Goal: Information Seeking & Learning: Find specific fact

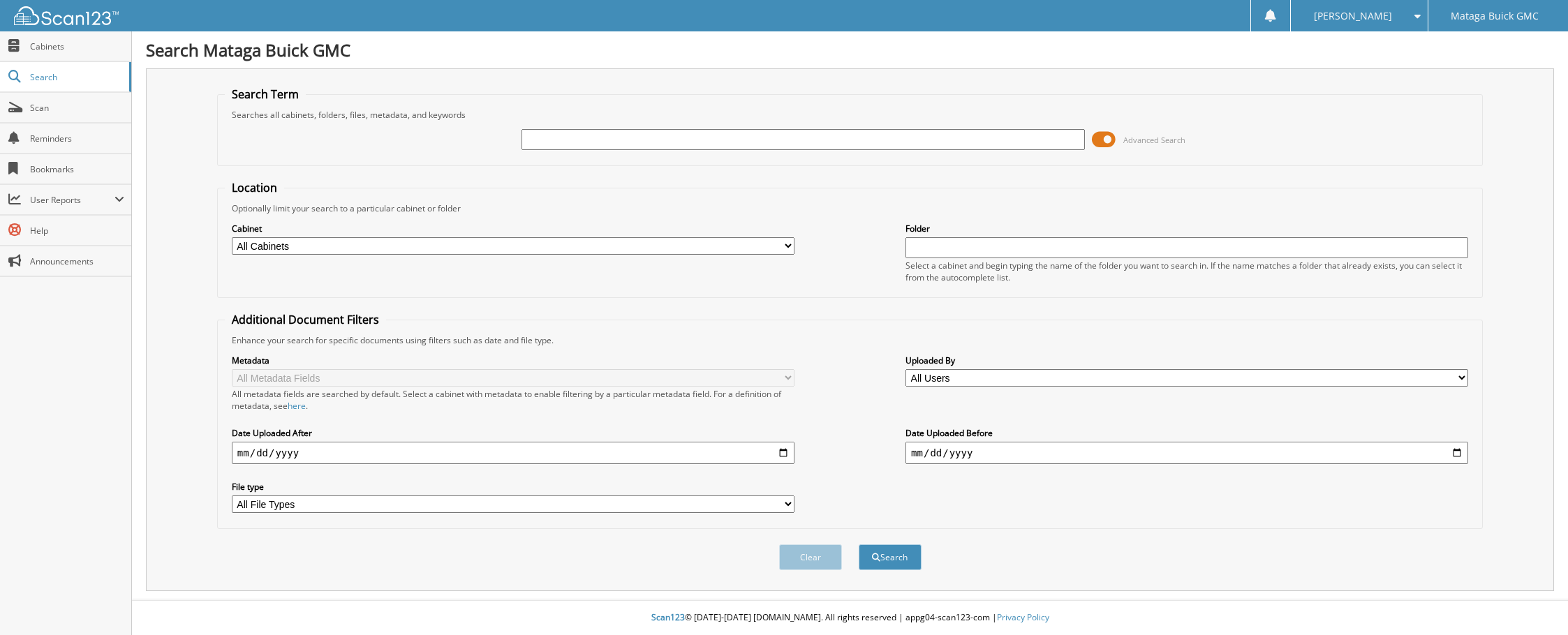
click at [640, 144] on input "text" at bounding box center [802, 139] width 562 height 21
type input "21G0040"
click at [858, 544] on button "Search" at bounding box center [890, 557] width 63 height 26
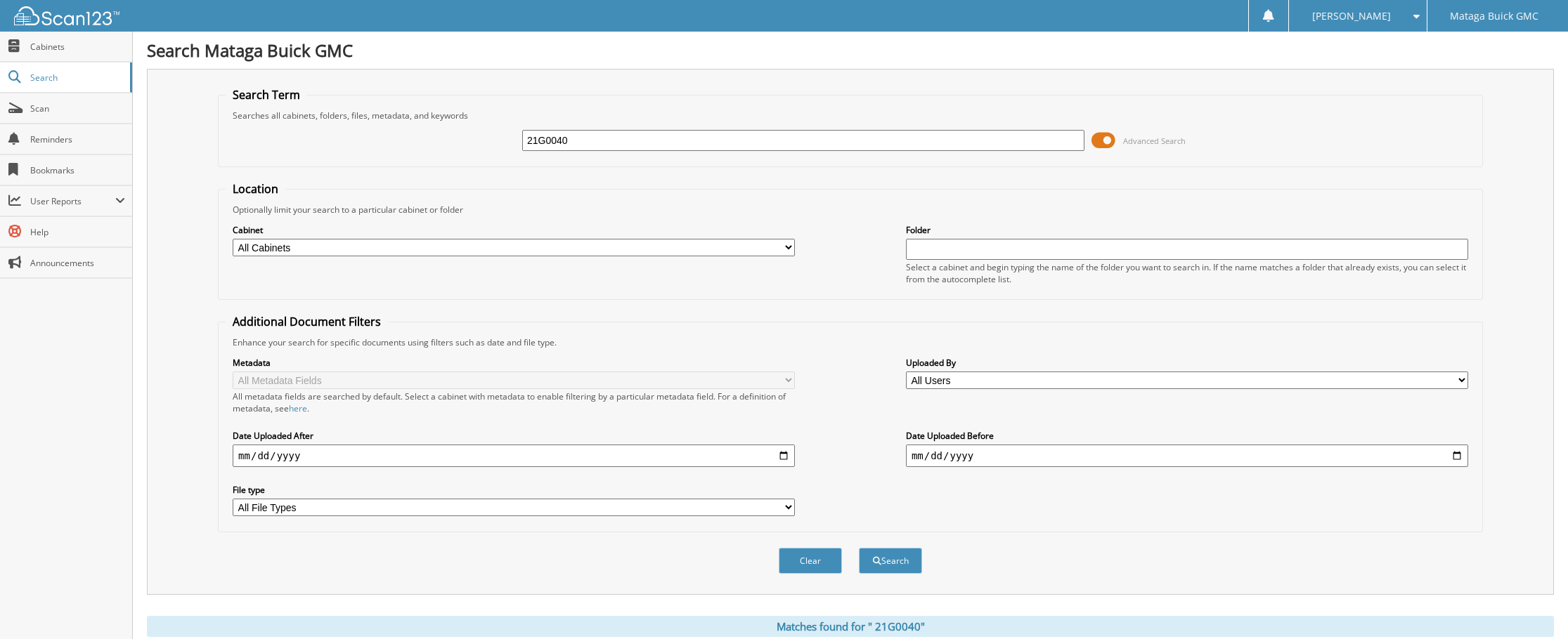
drag, startPoint x: 550, startPoint y: 139, endPoint x: 475, endPoint y: 134, distance: 75.2
click at [475, 134] on div "21G0040 Advanced Search" at bounding box center [850, 141] width 1249 height 38
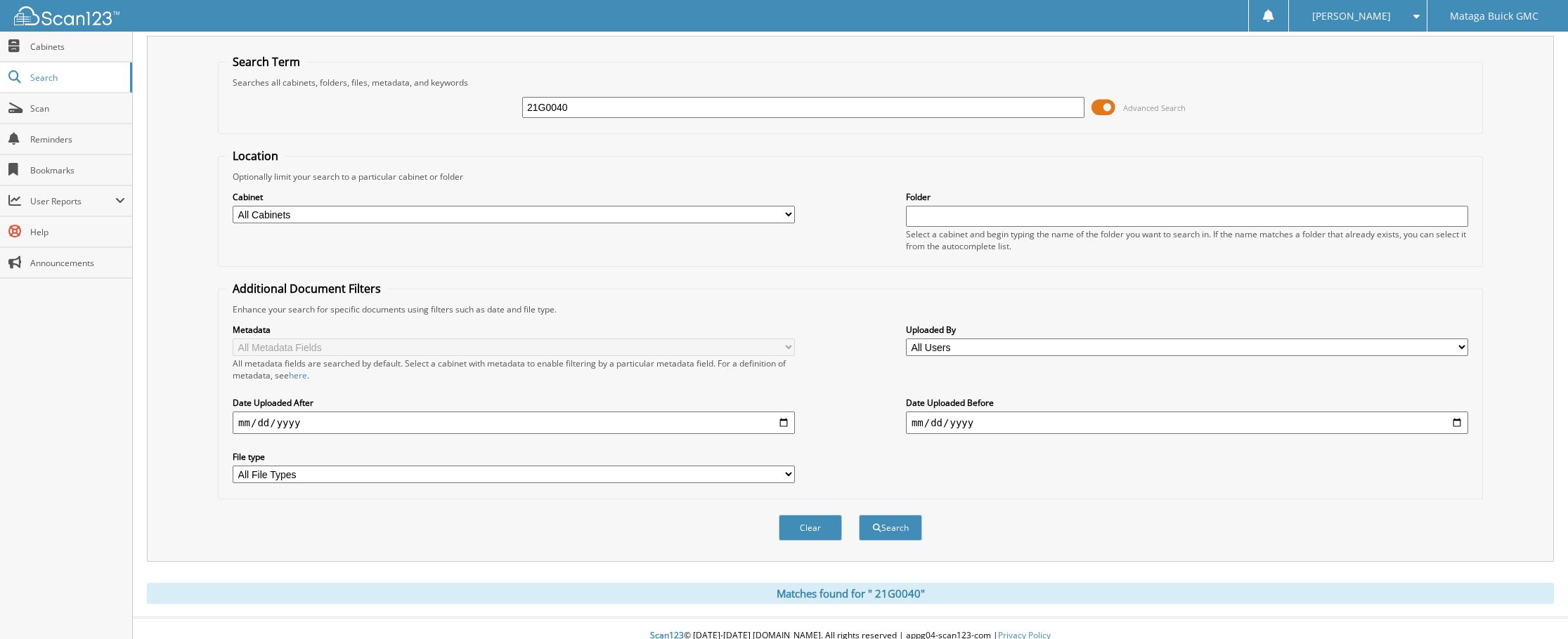
scroll to position [48, 0]
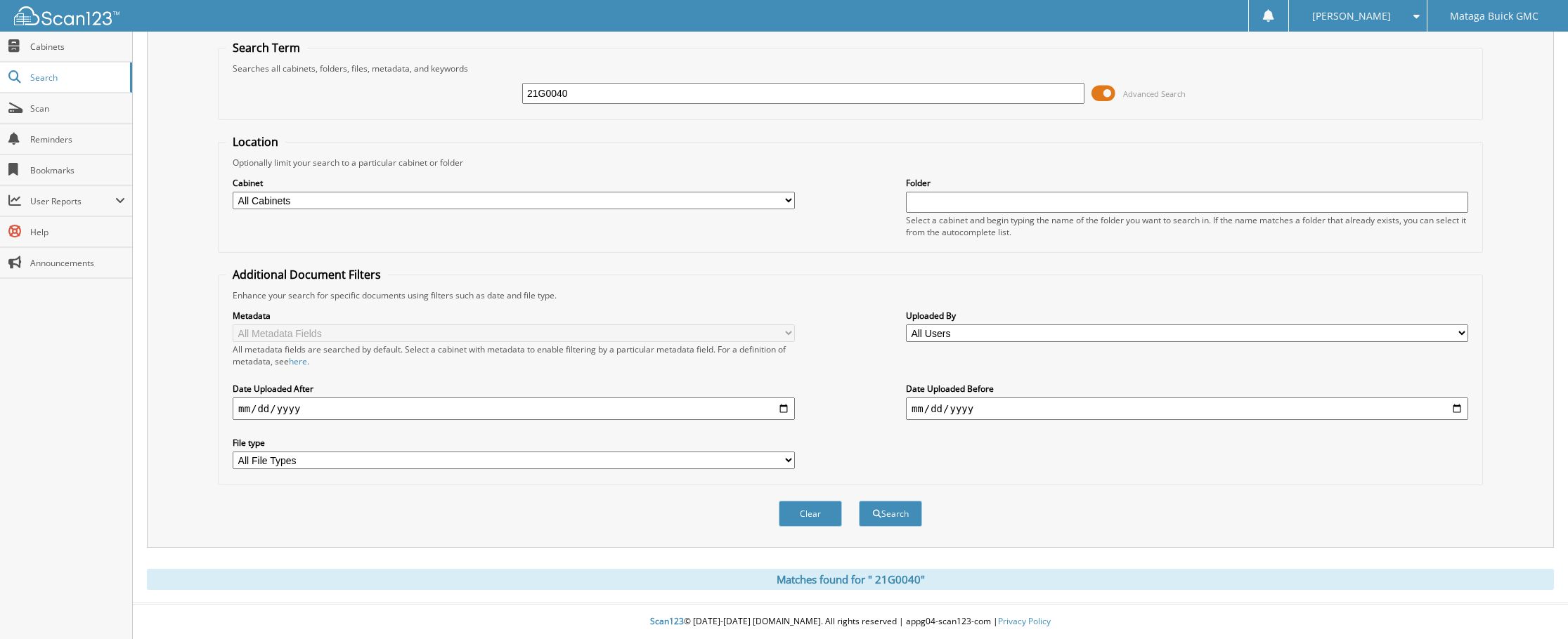
type input "21G0040"
click at [859, 501] on button "Search" at bounding box center [891, 514] width 63 height 26
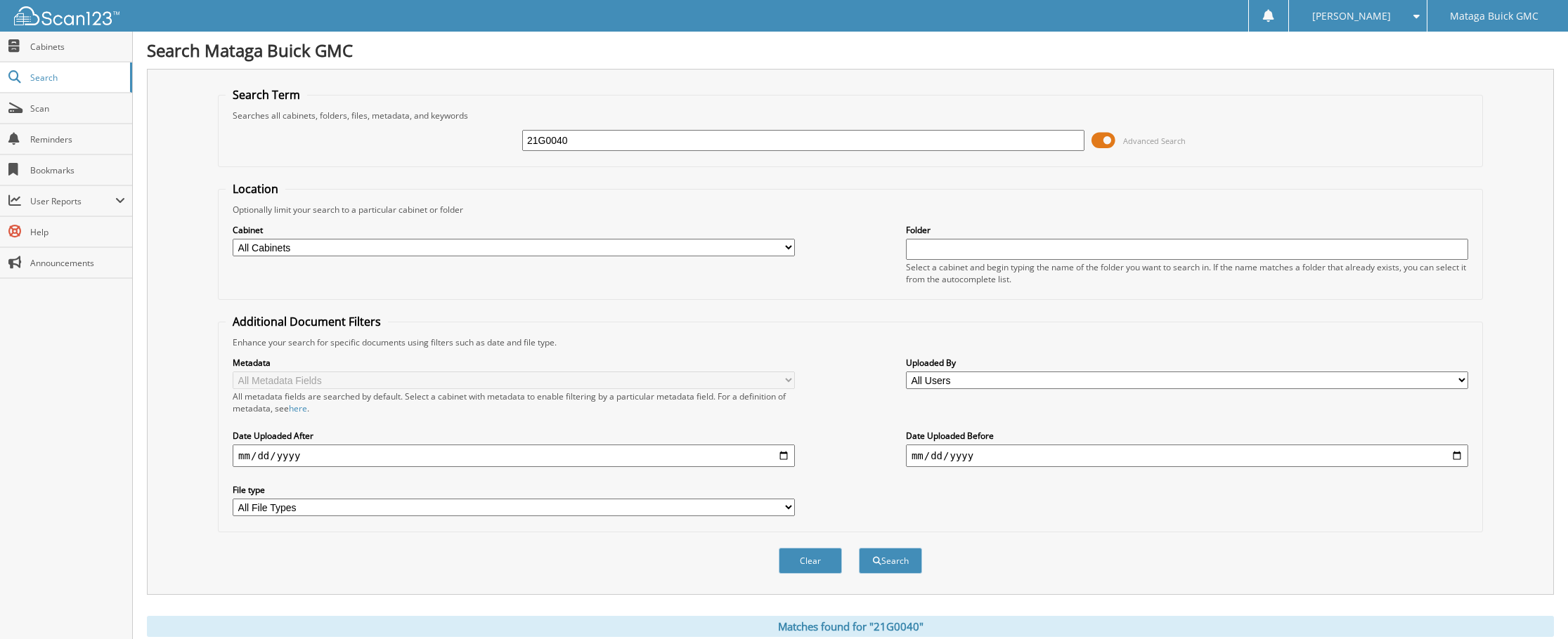
scroll to position [48, 0]
